Goal: Information Seeking & Learning: Learn about a topic

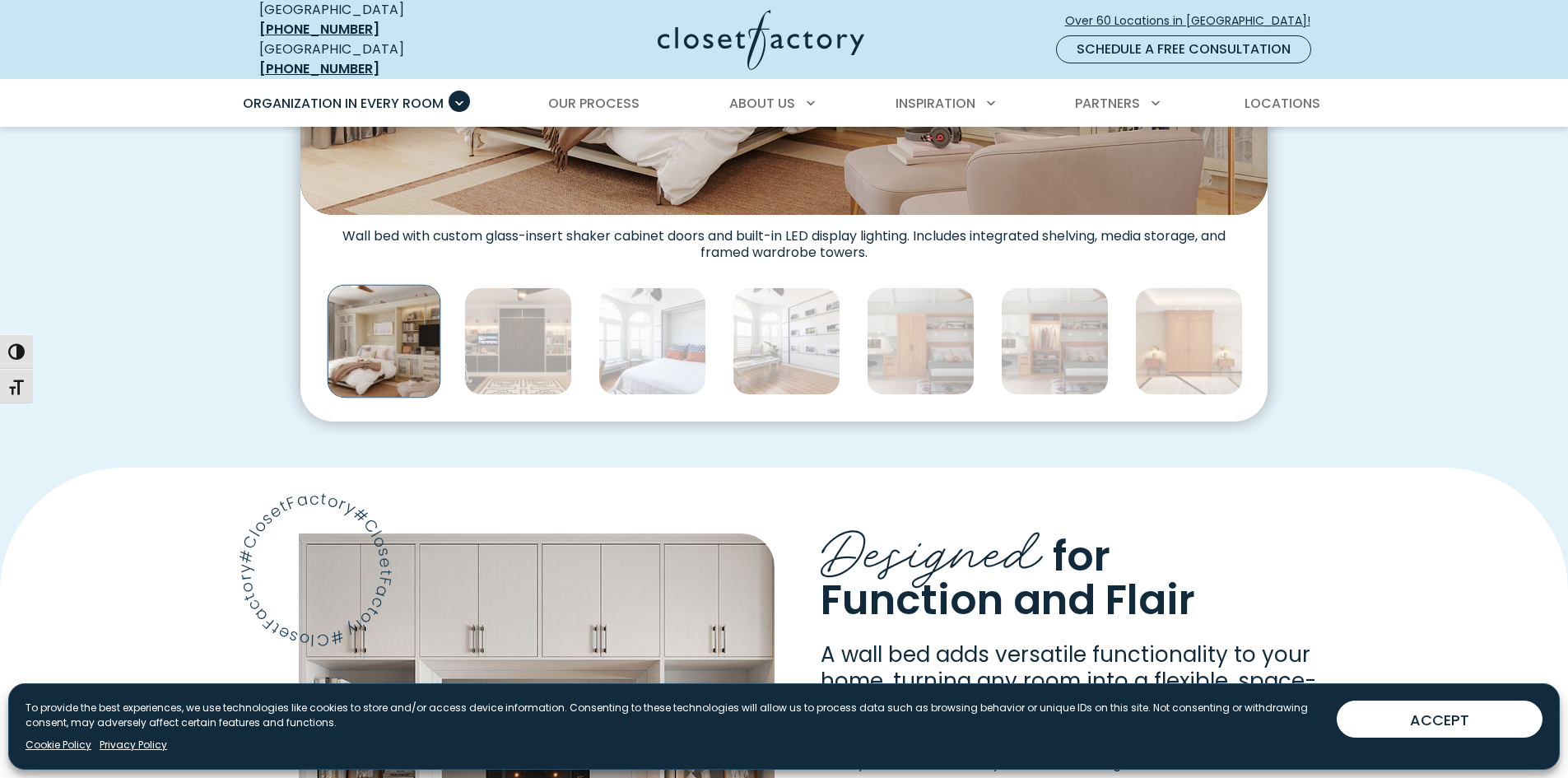
scroll to position [905, 0]
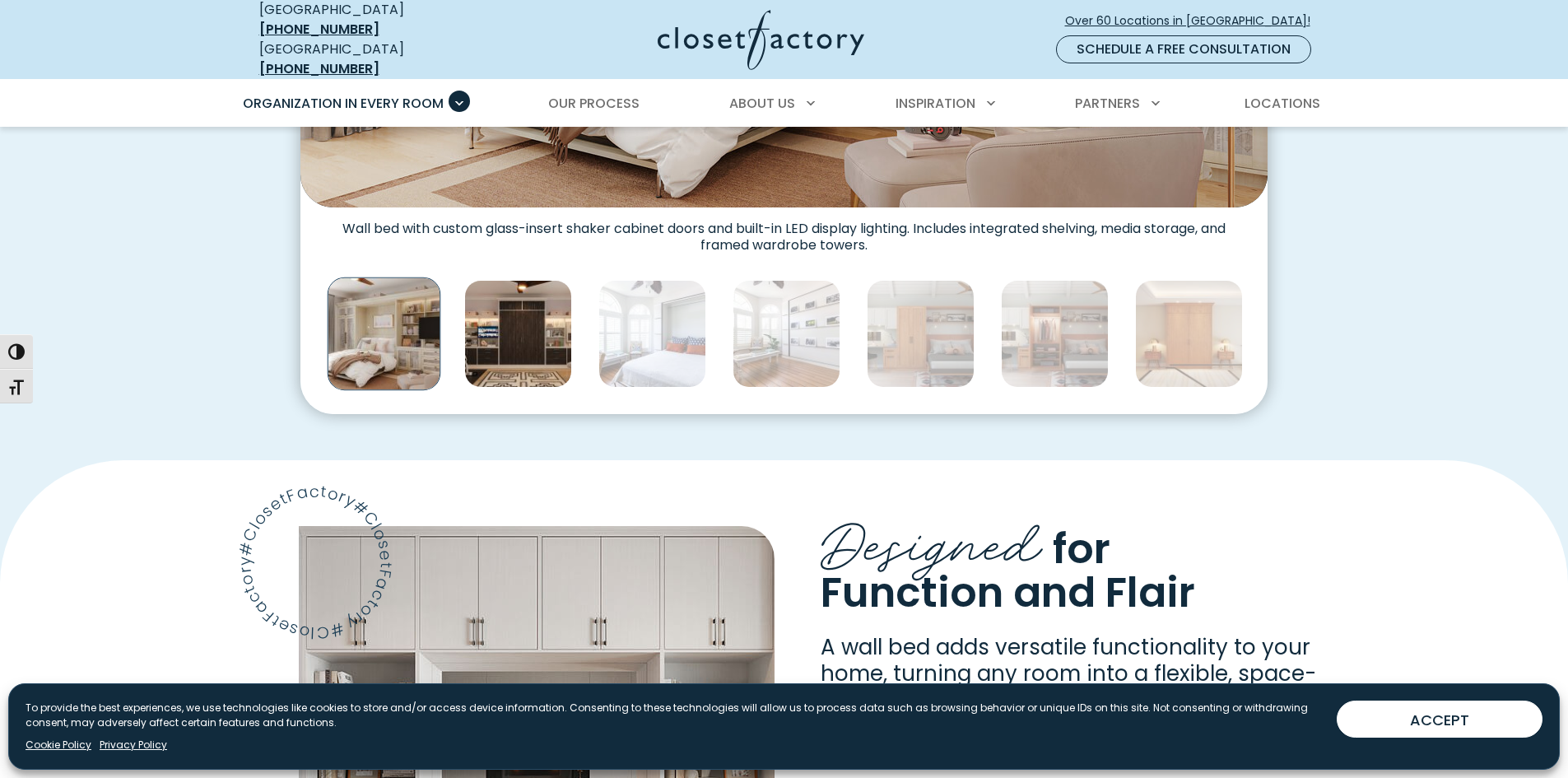
click at [536, 335] on img "Thumbnail Gallery" at bounding box center [518, 334] width 107 height 107
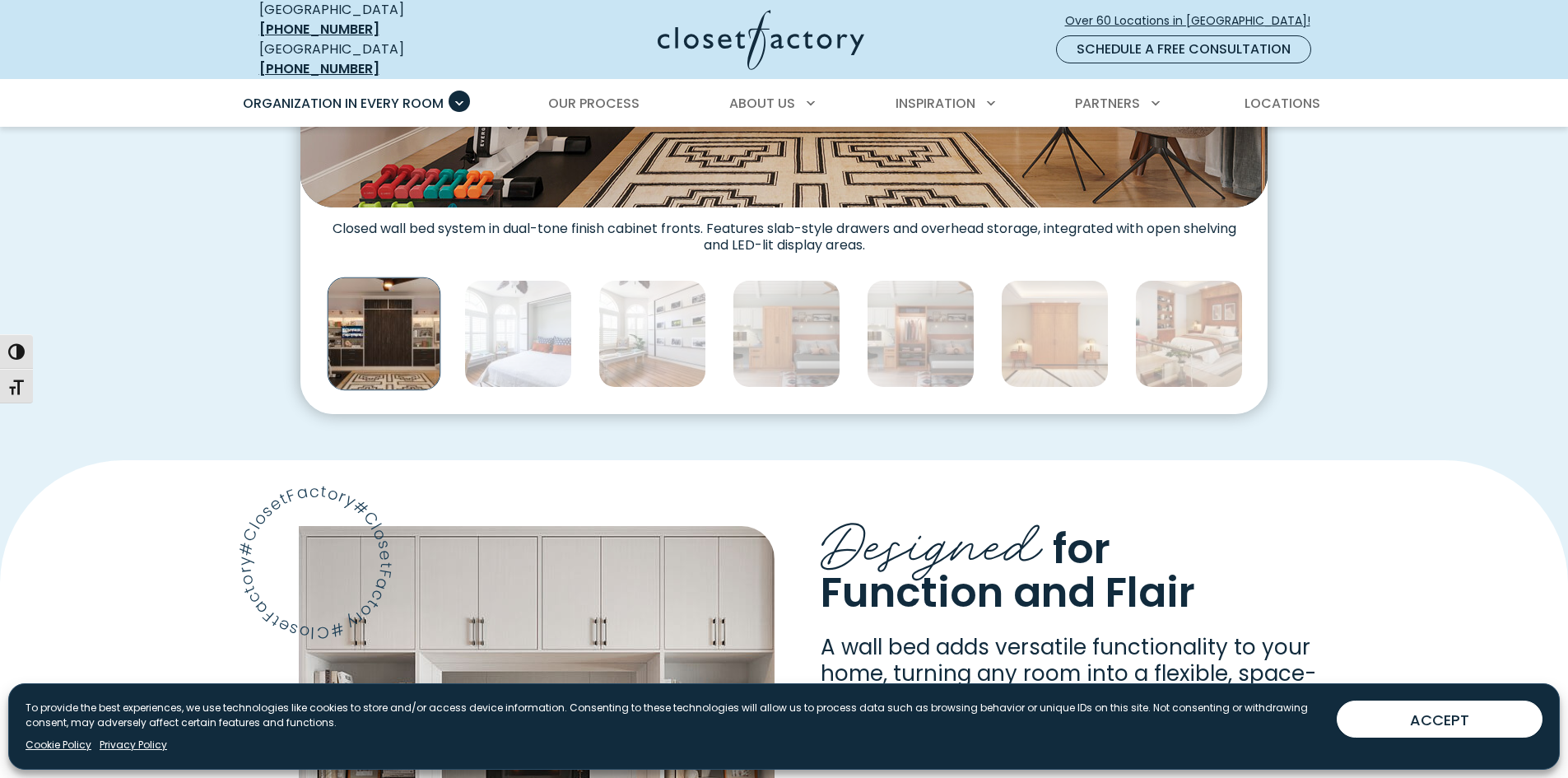
click at [536, 335] on img "Thumbnail Gallery" at bounding box center [518, 334] width 107 height 107
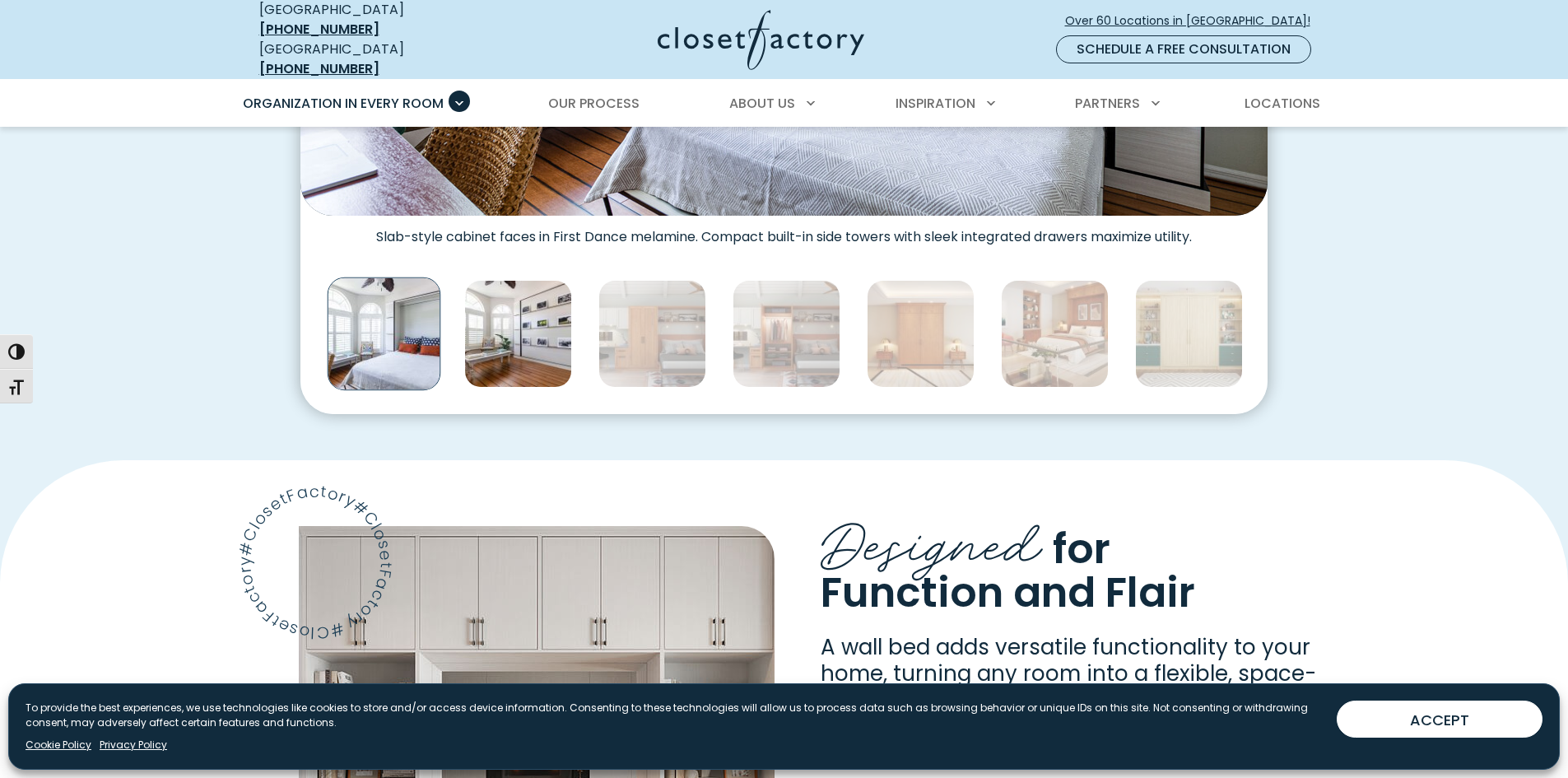
click at [538, 335] on img "Thumbnail Gallery" at bounding box center [518, 334] width 107 height 107
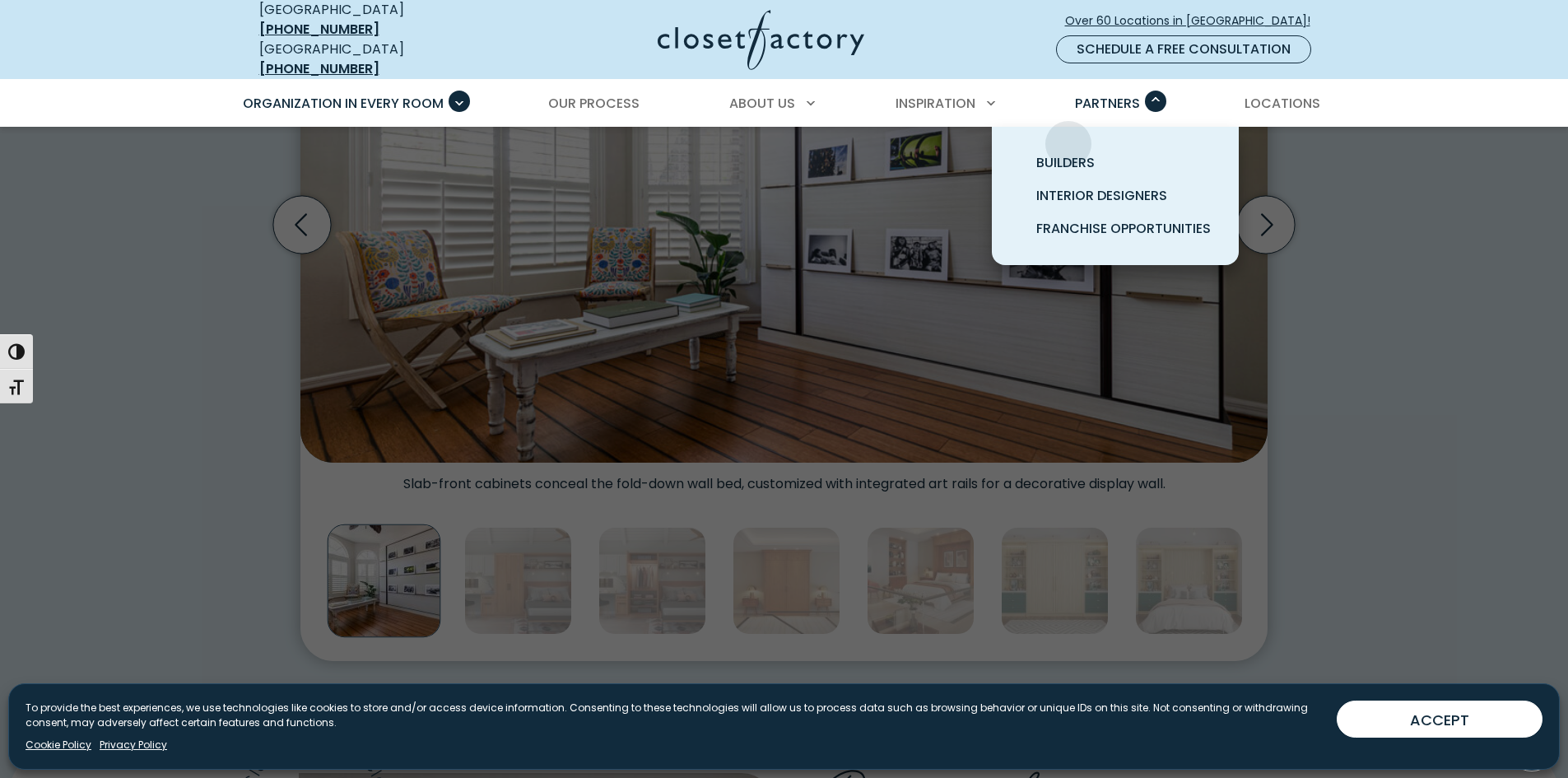
scroll to position [412, 0]
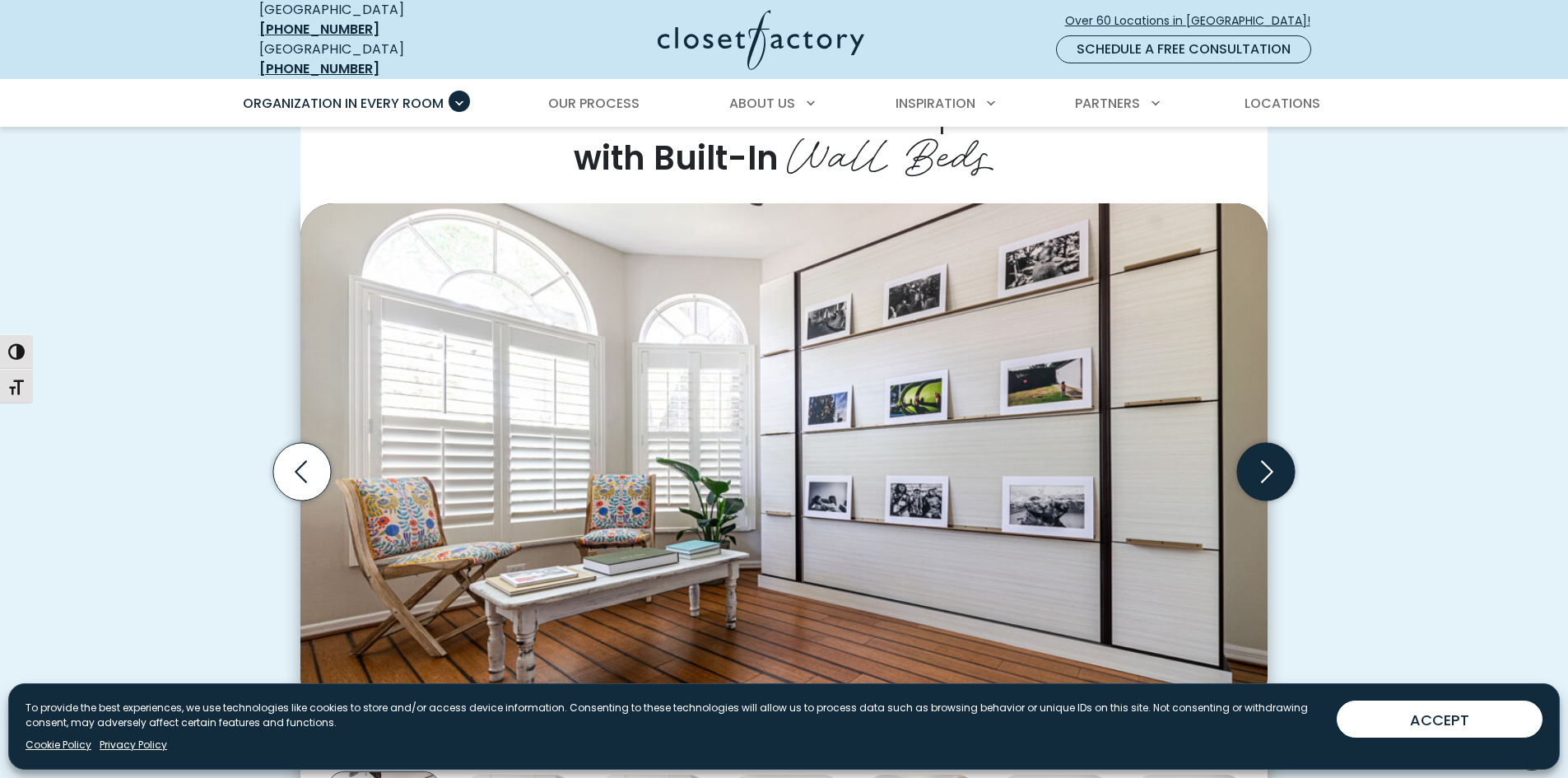
click at [1276, 467] on icon "Next slide" at bounding box center [1266, 471] width 58 height 58
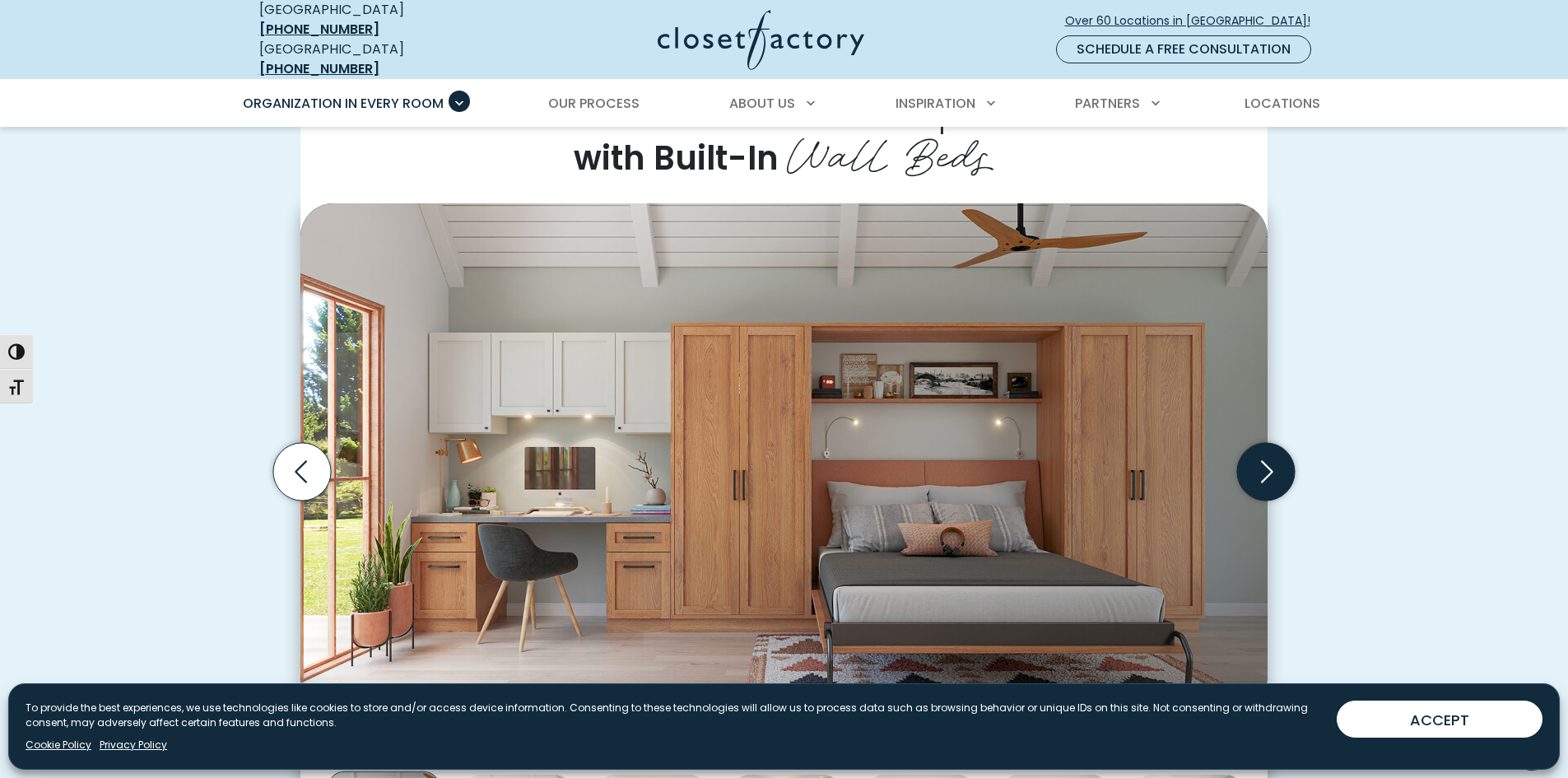
click at [1273, 467] on icon "Next slide" at bounding box center [1266, 471] width 58 height 58
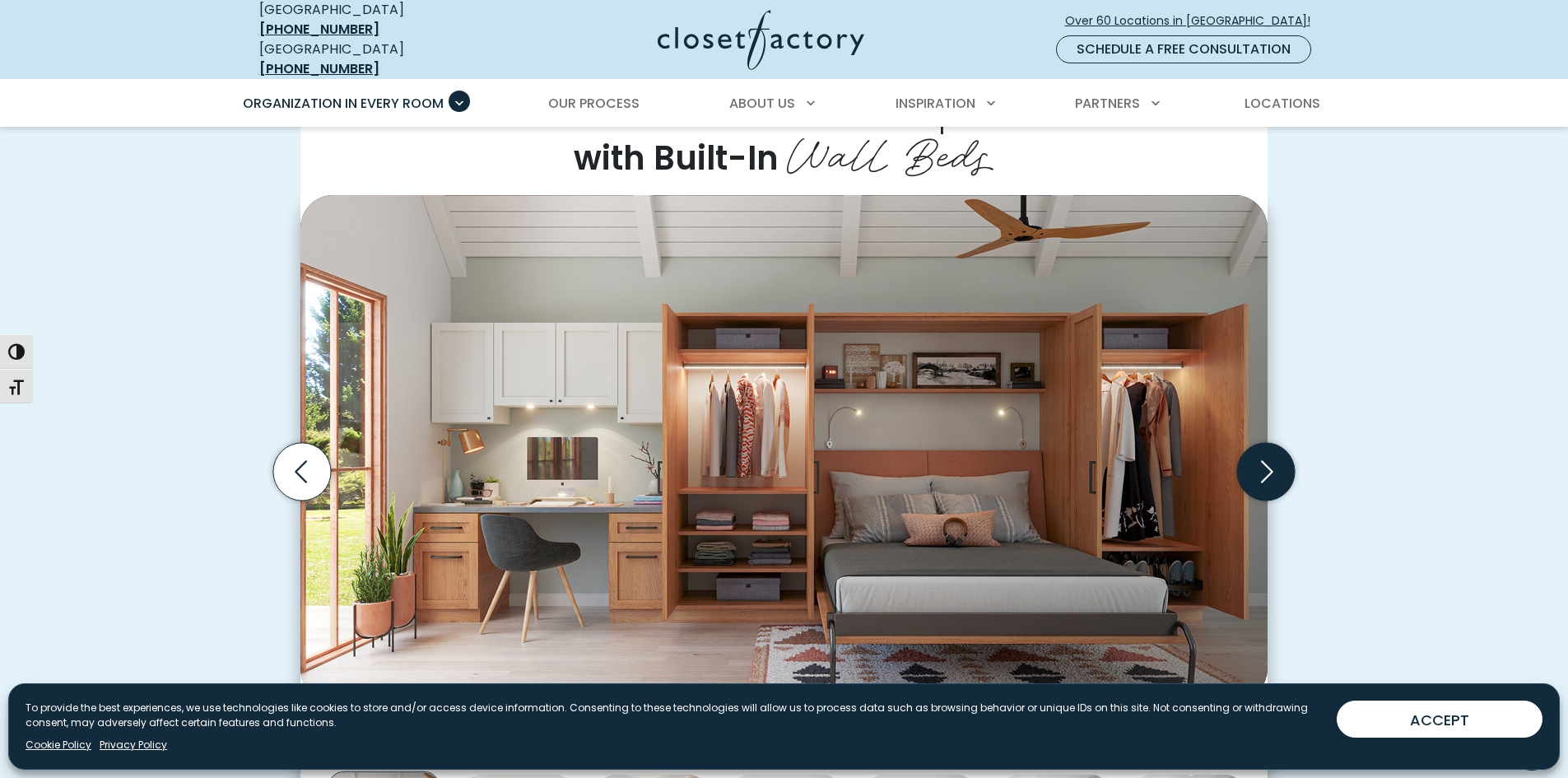
click at [1268, 467] on icon "Next slide" at bounding box center [1266, 471] width 58 height 58
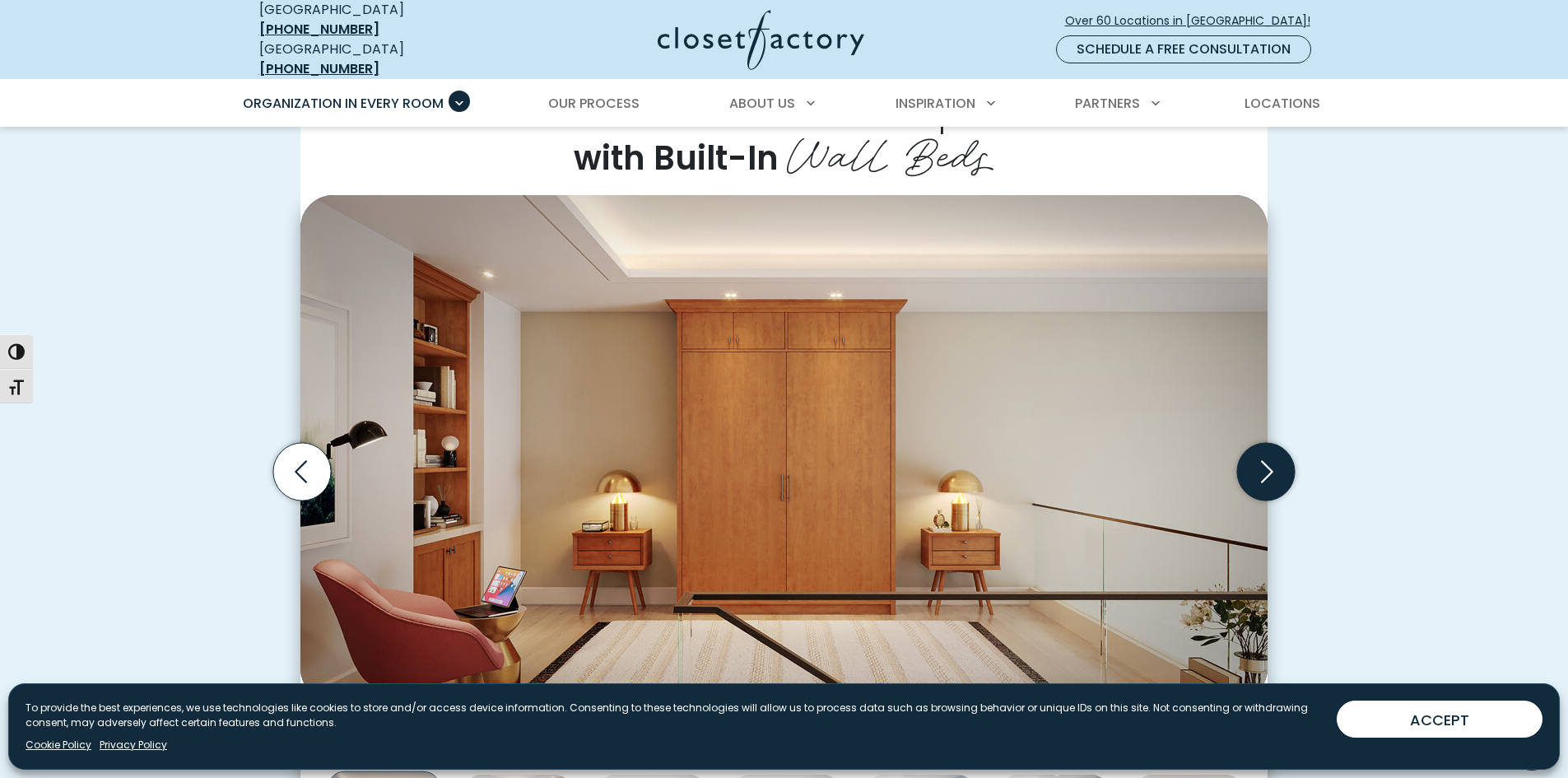
click at [1267, 464] on icon "Next slide" at bounding box center [1266, 471] width 58 height 58
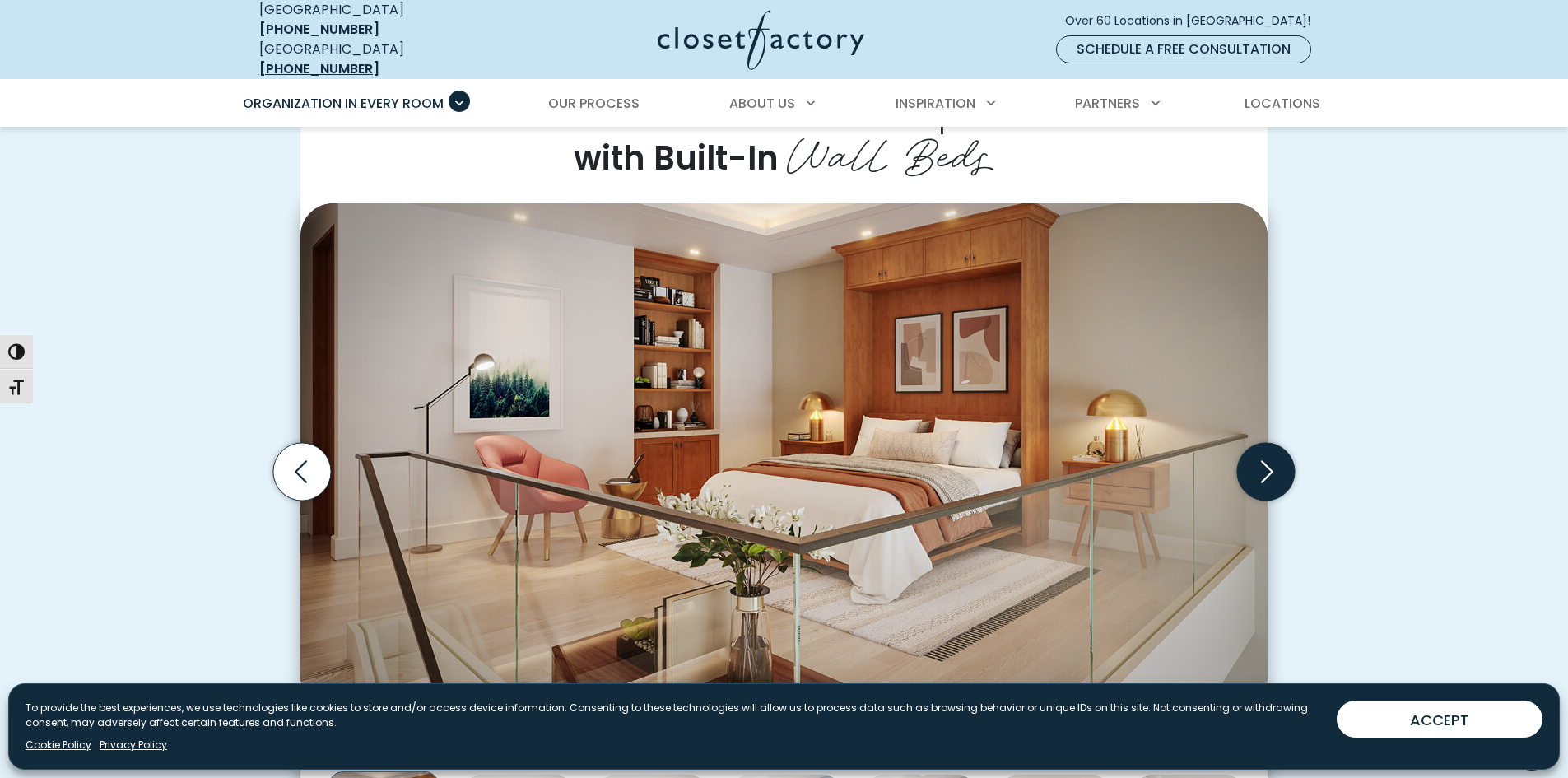
click at [1267, 464] on icon "Next slide" at bounding box center [1266, 471] width 58 height 58
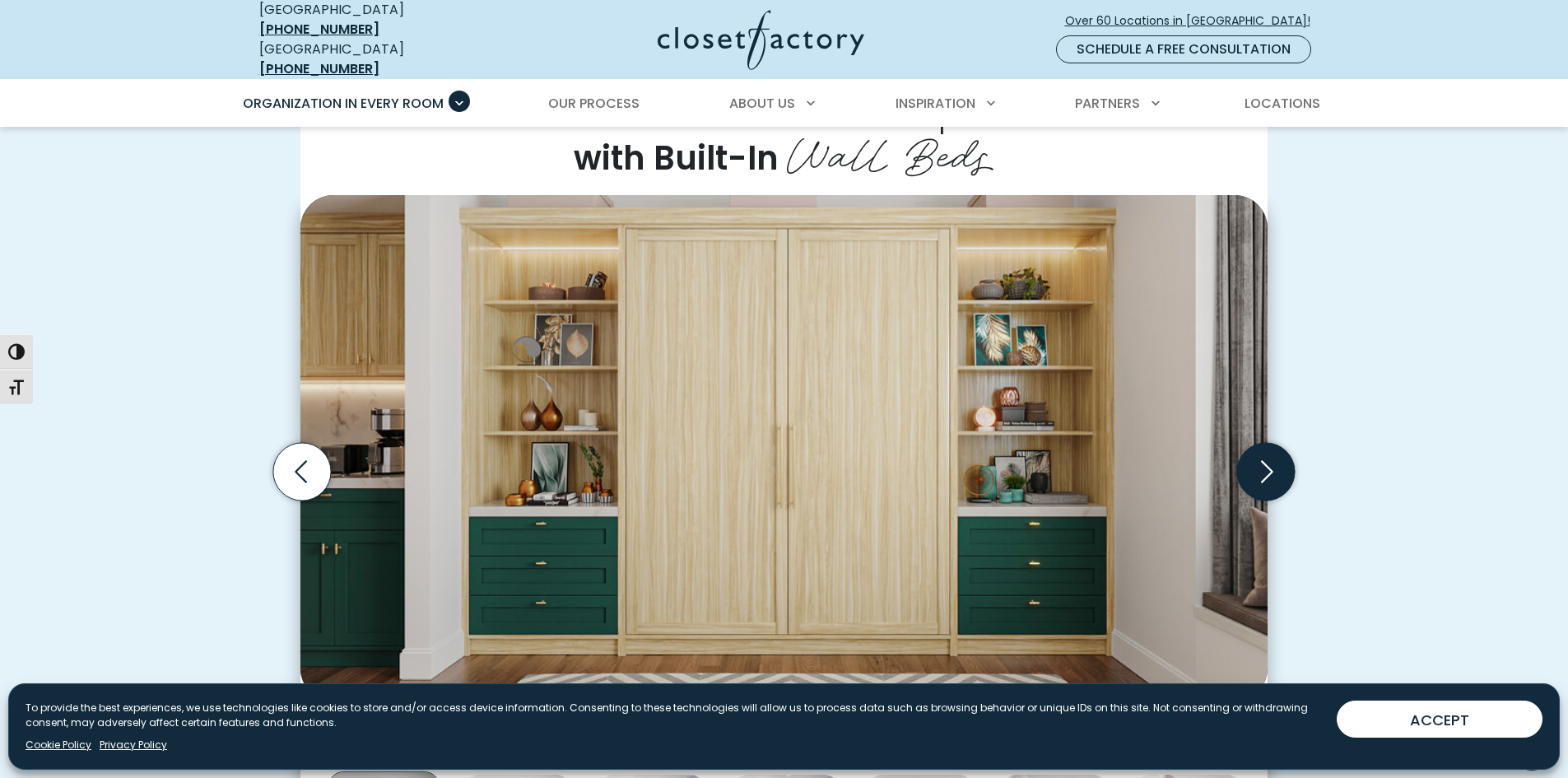
click at [1267, 464] on icon "Next slide" at bounding box center [1266, 471] width 58 height 58
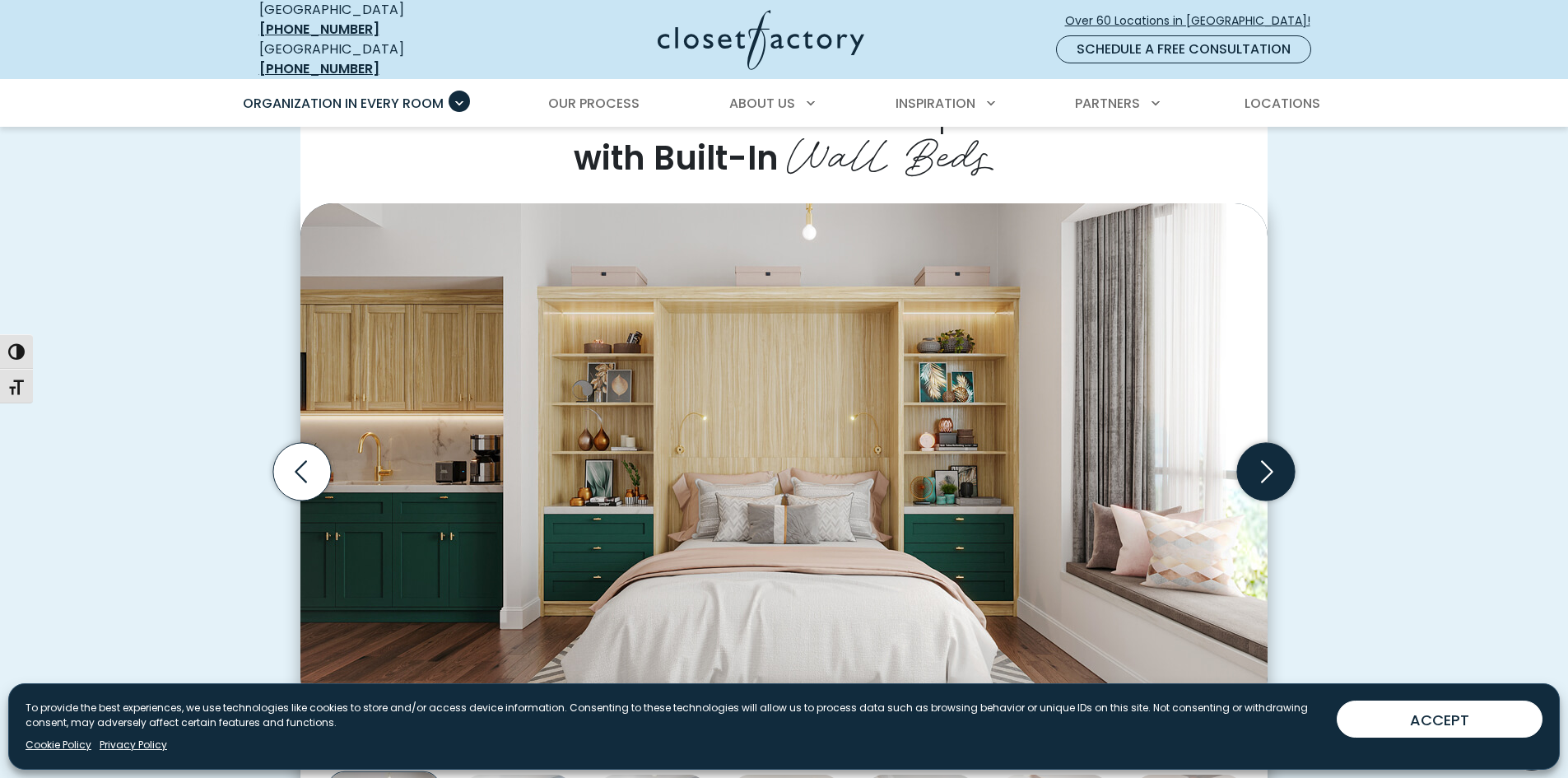
click at [1267, 464] on icon "Next slide" at bounding box center [1266, 471] width 58 height 58
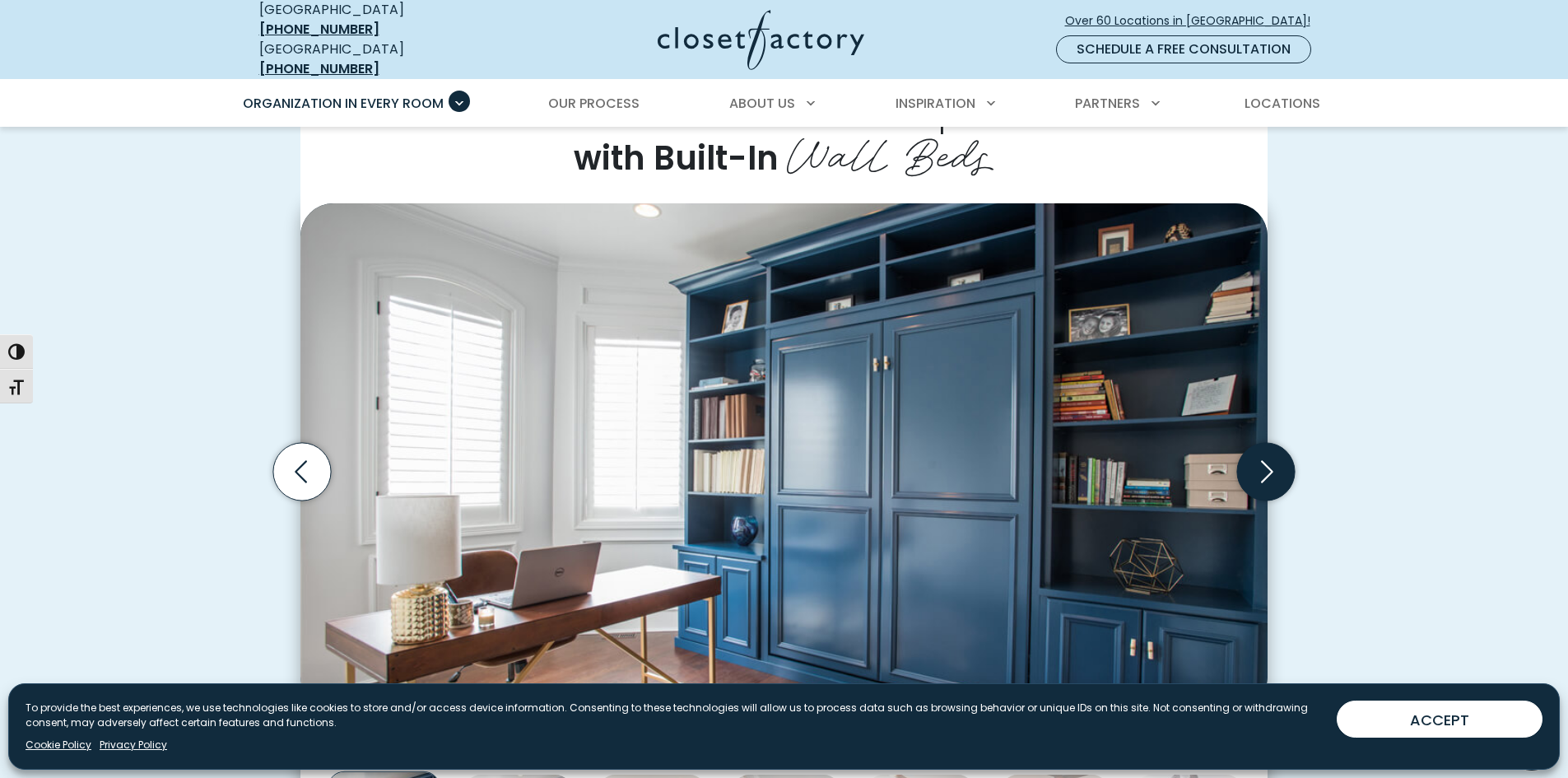
click at [1267, 464] on icon "Next slide" at bounding box center [1266, 471] width 58 height 58
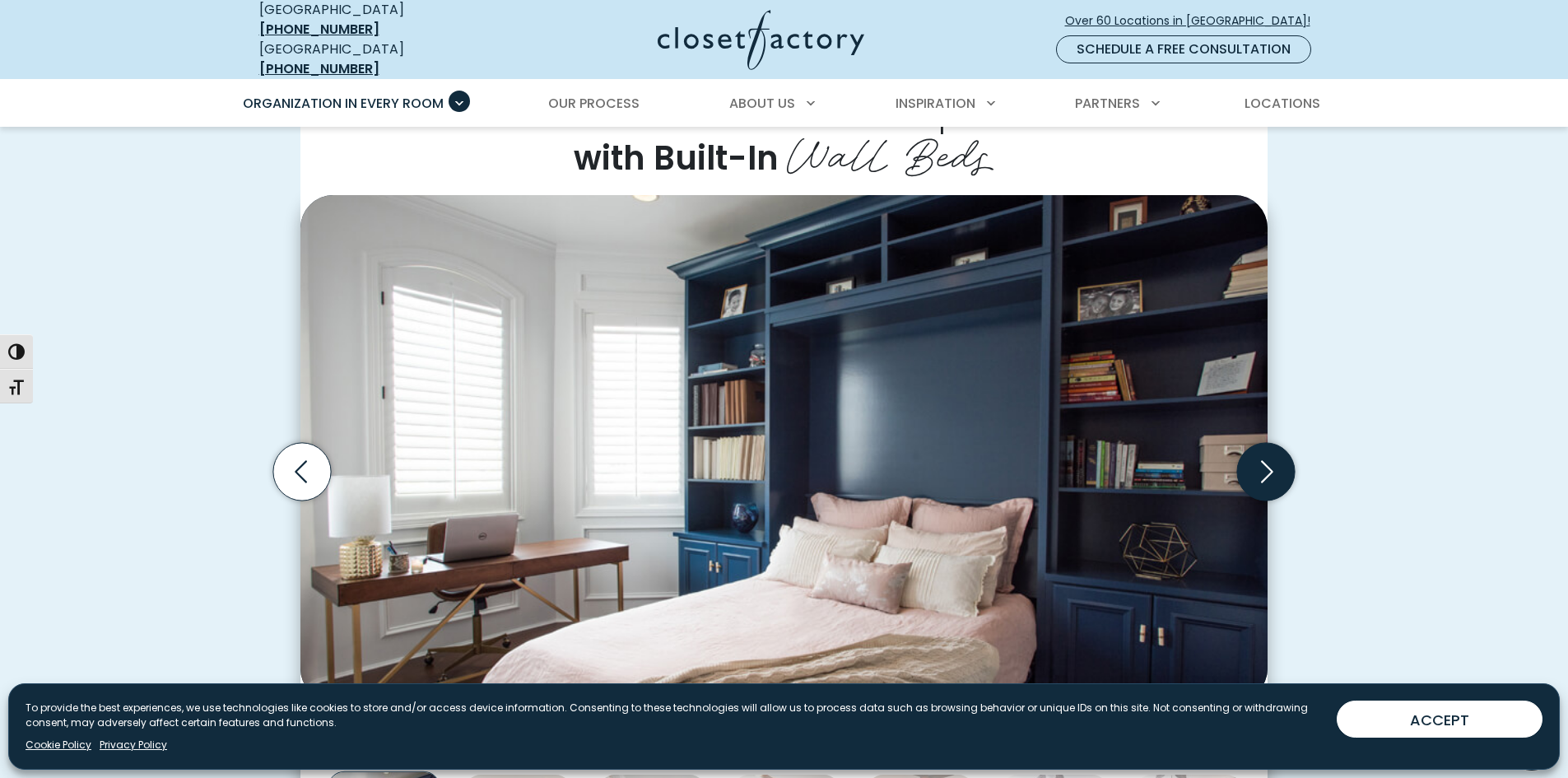
click at [1267, 464] on icon "Next slide" at bounding box center [1266, 471] width 58 height 58
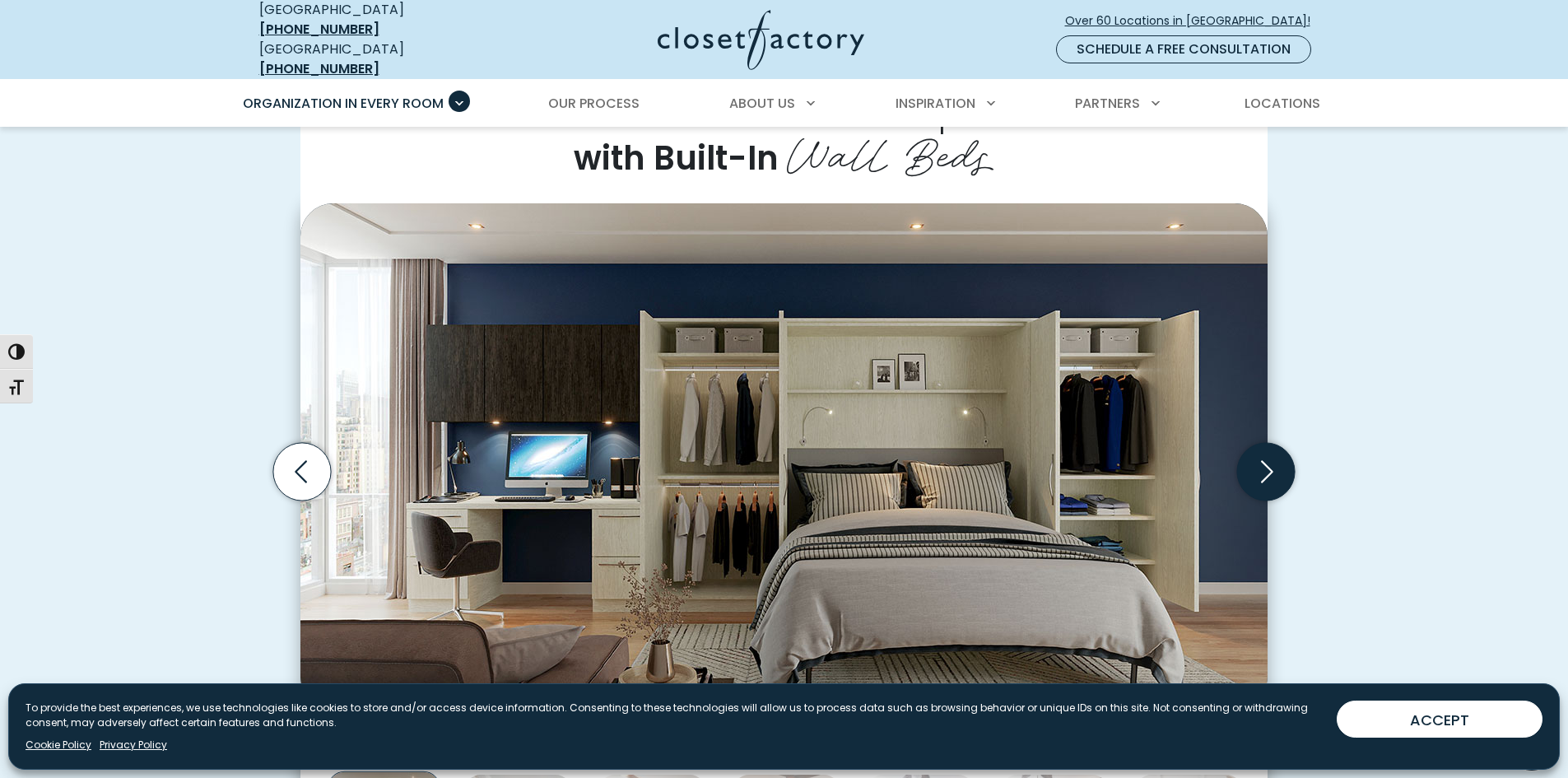
click at [1267, 464] on icon "Next slide" at bounding box center [1266, 471] width 58 height 58
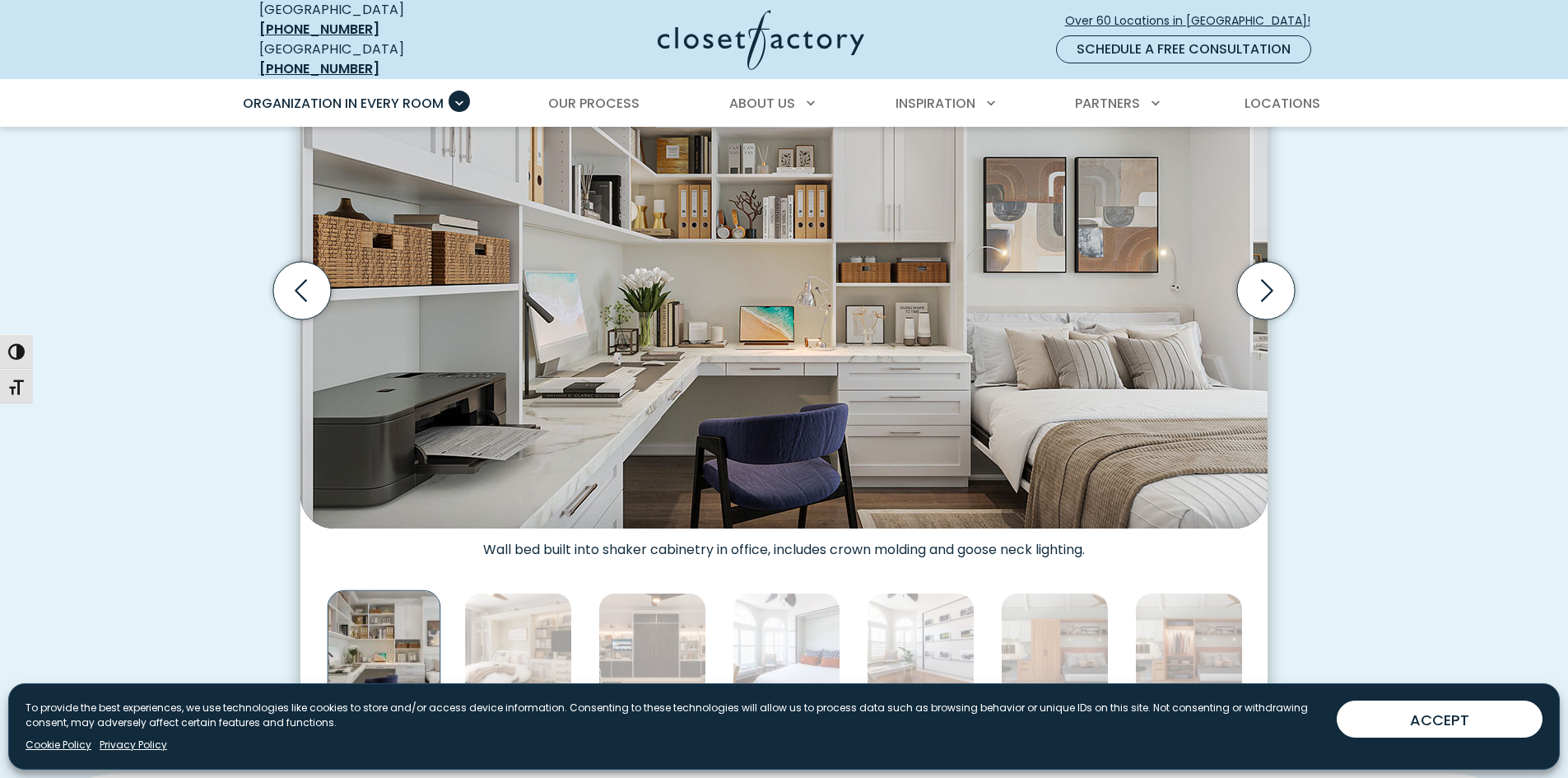
scroll to position [658, 0]
